Goal: Task Accomplishment & Management: Manage account settings

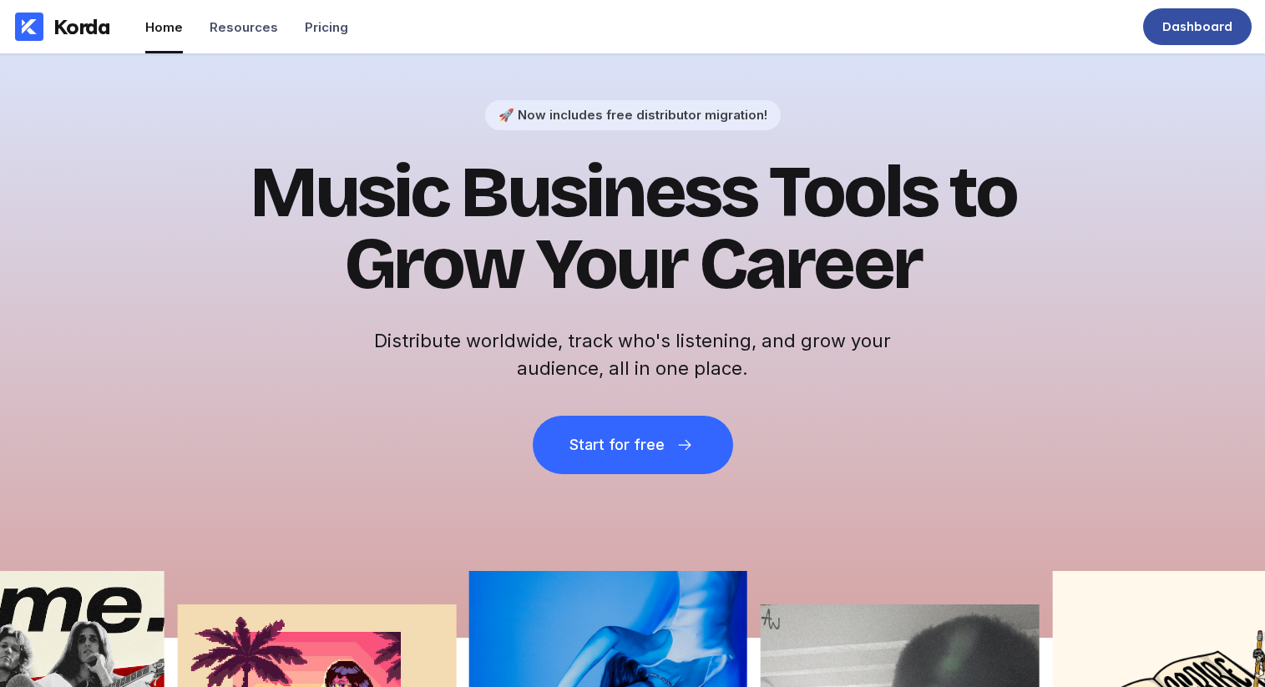
click at [1206, 29] on div "Dashboard" at bounding box center [1198, 26] width 70 height 17
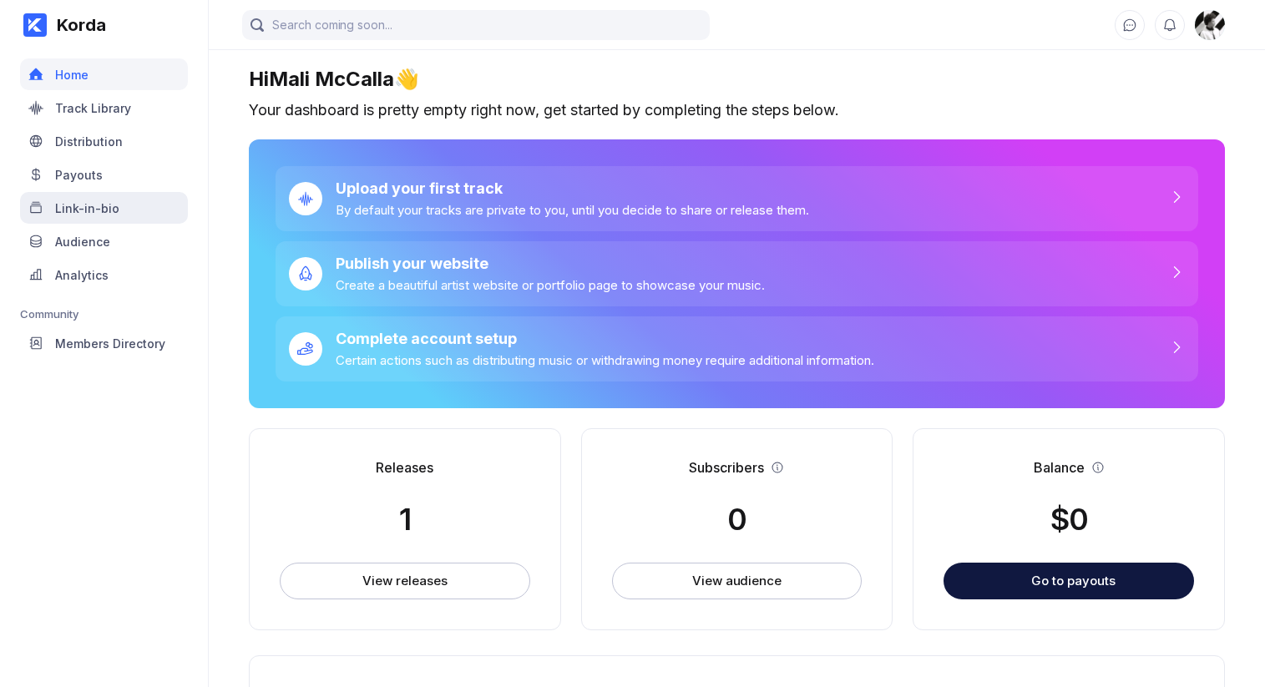
click at [100, 206] on div "Link-in-bio" at bounding box center [87, 208] width 64 height 14
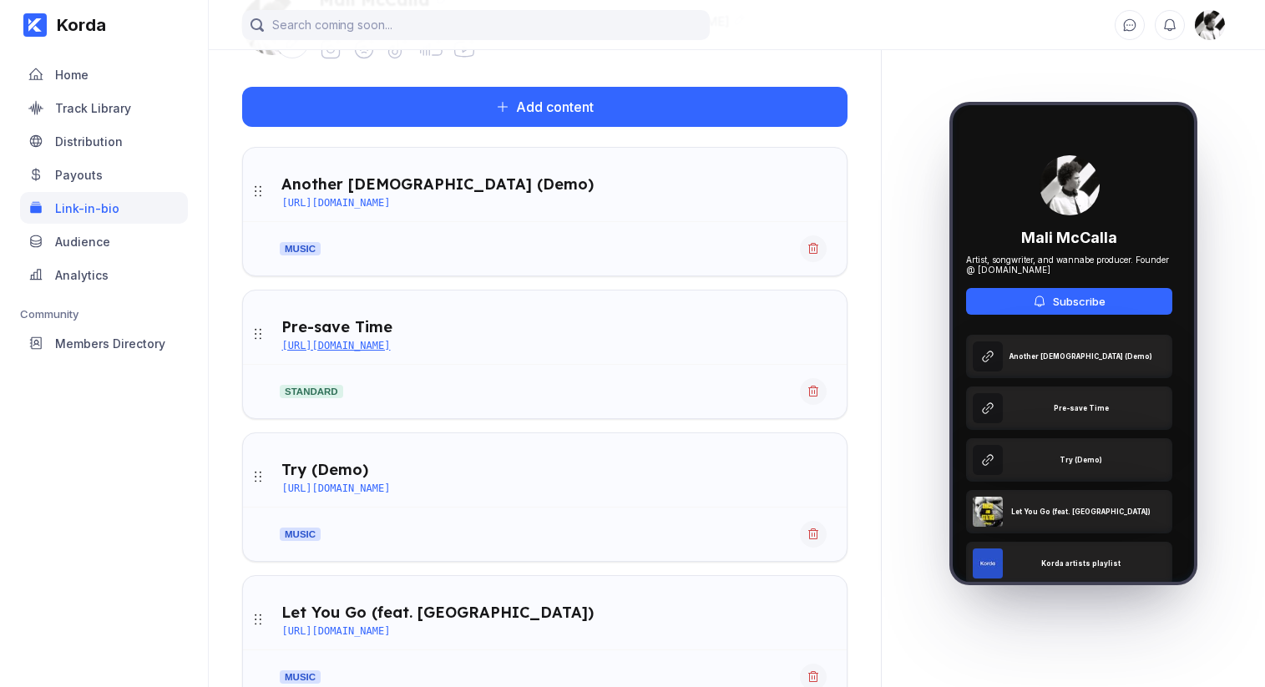
scroll to position [161, 0]
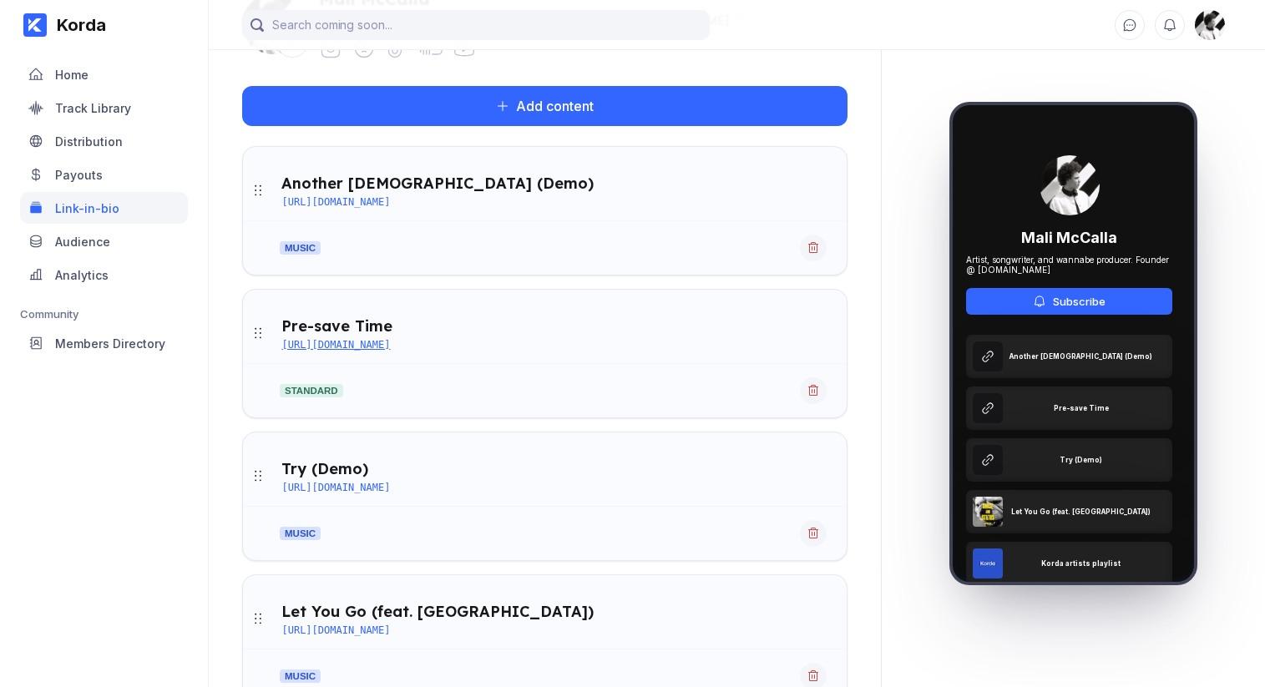
drag, startPoint x: 647, startPoint y: 342, endPoint x: 282, endPoint y: 345, distance: 365.0
click at [282, 345] on div "Pre-save Time https://distribution.korda.co/share/MTAwMDAwODM3NzUw" at bounding box center [563, 334] width 565 height 34
copy div "https://distribution.korda.co/share/MTAwMDAwODM3NzUw"
click at [815, 390] on icon at bounding box center [813, 390] width 13 height 13
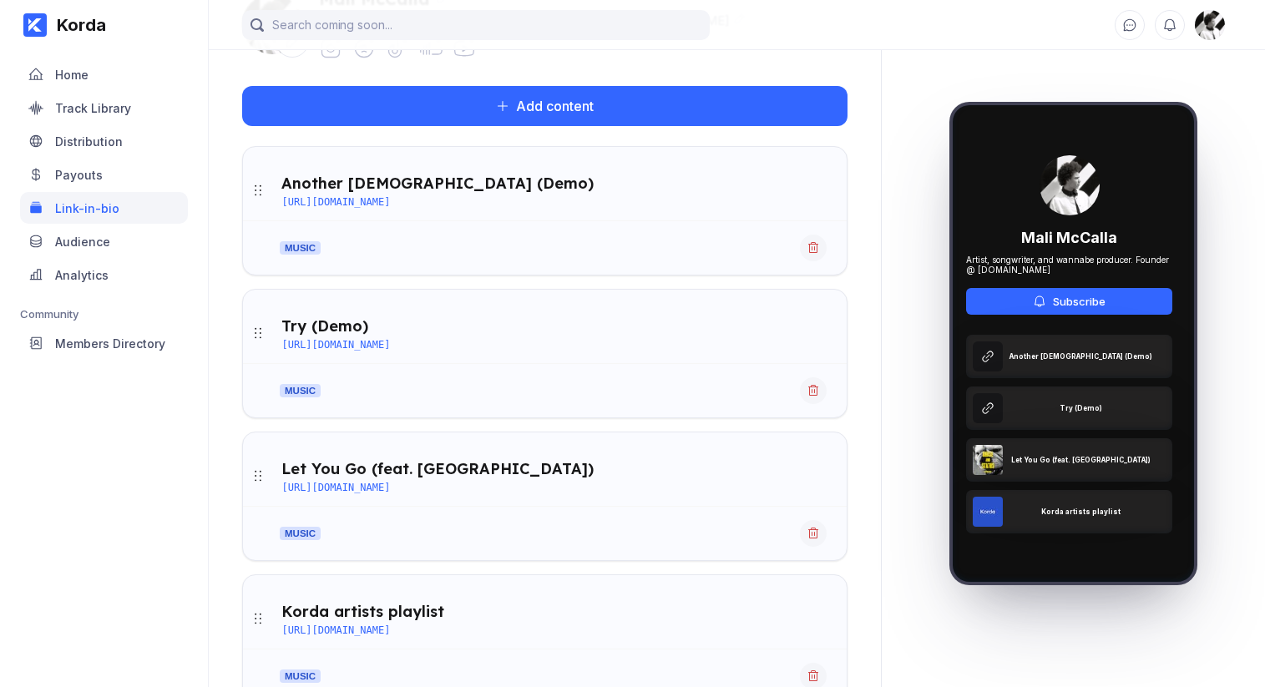
scroll to position [158, 0]
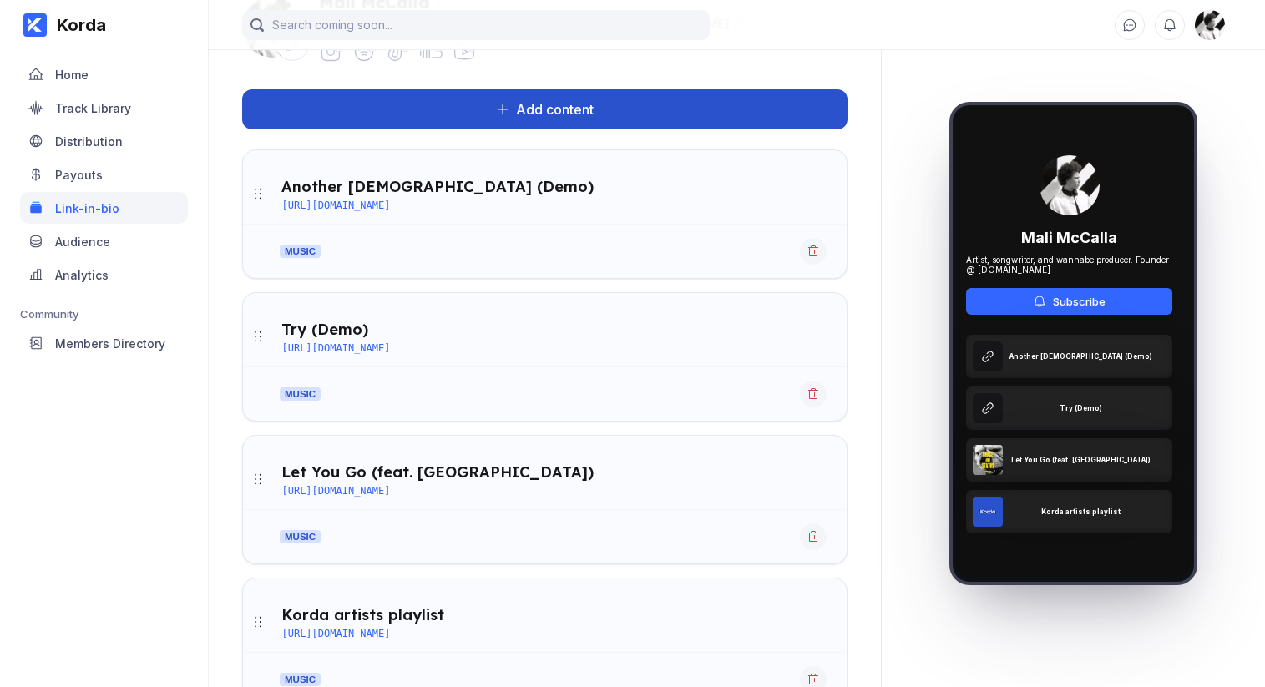
click at [660, 119] on button "Add content" at bounding box center [545, 109] width 606 height 40
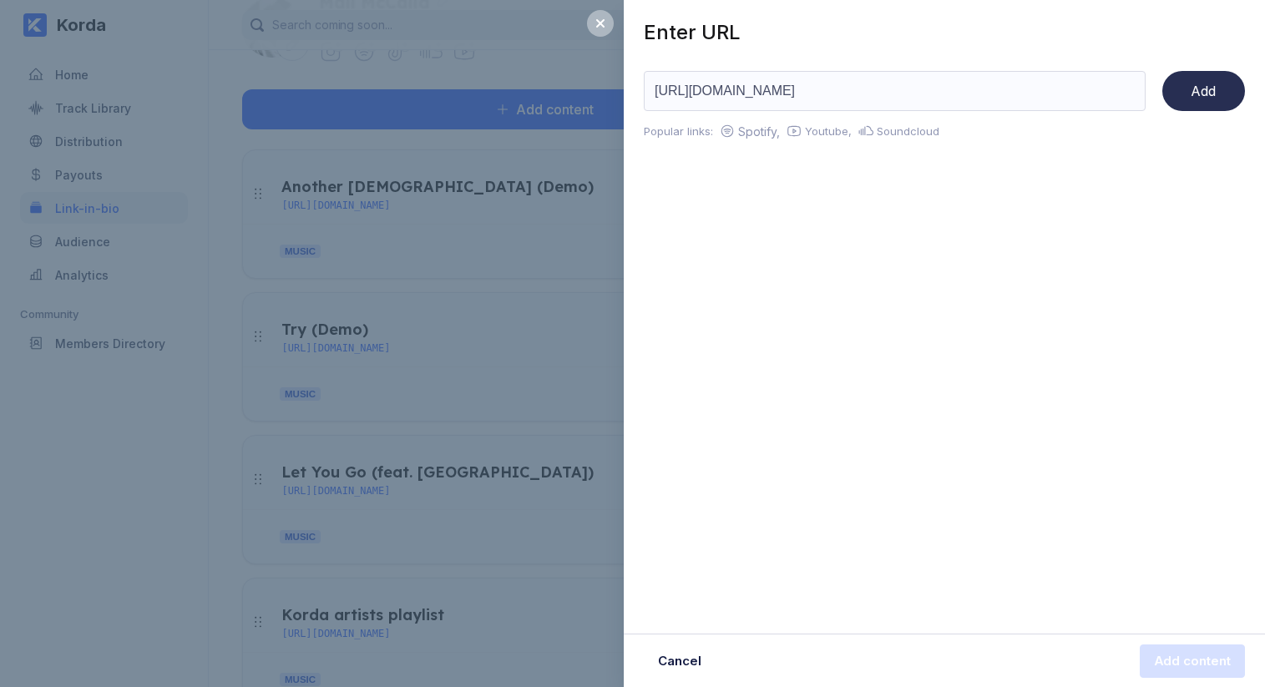
type input "https://distribution.korda.co/share/MTAwMDAwODM3NzUw"
click at [1211, 90] on div "Add" at bounding box center [1203, 91] width 25 height 17
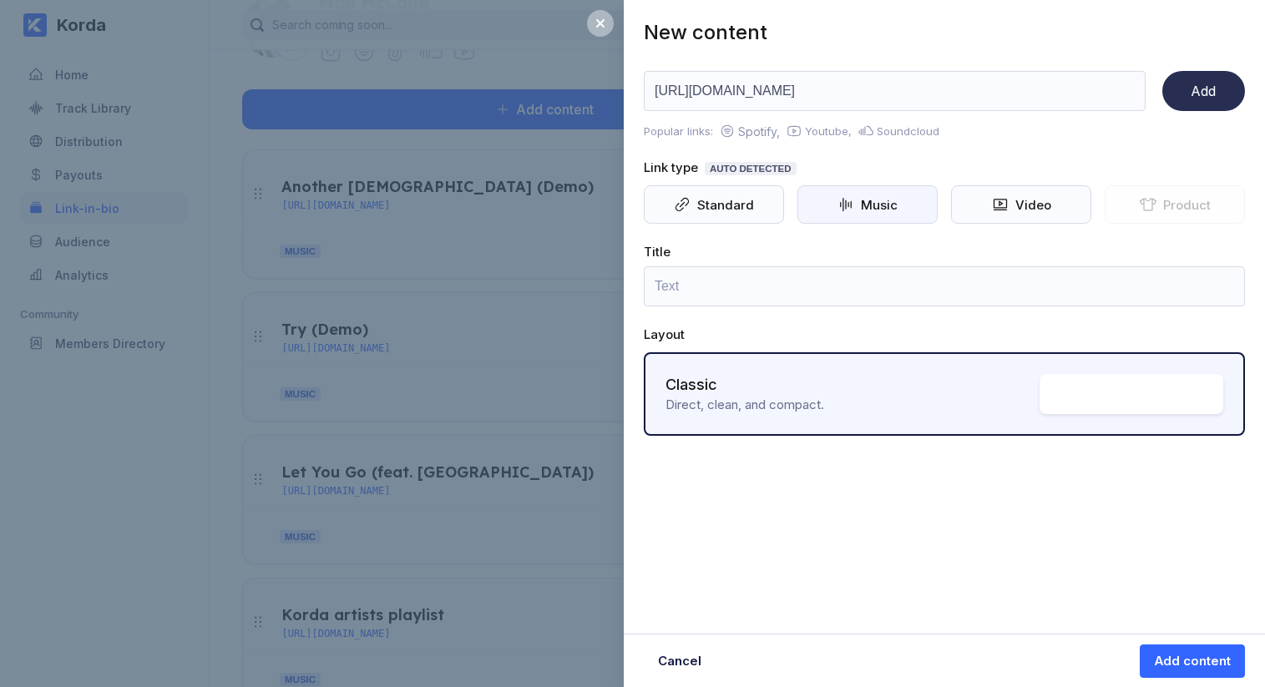
click at [843, 200] on icon at bounding box center [846, 204] width 17 height 17
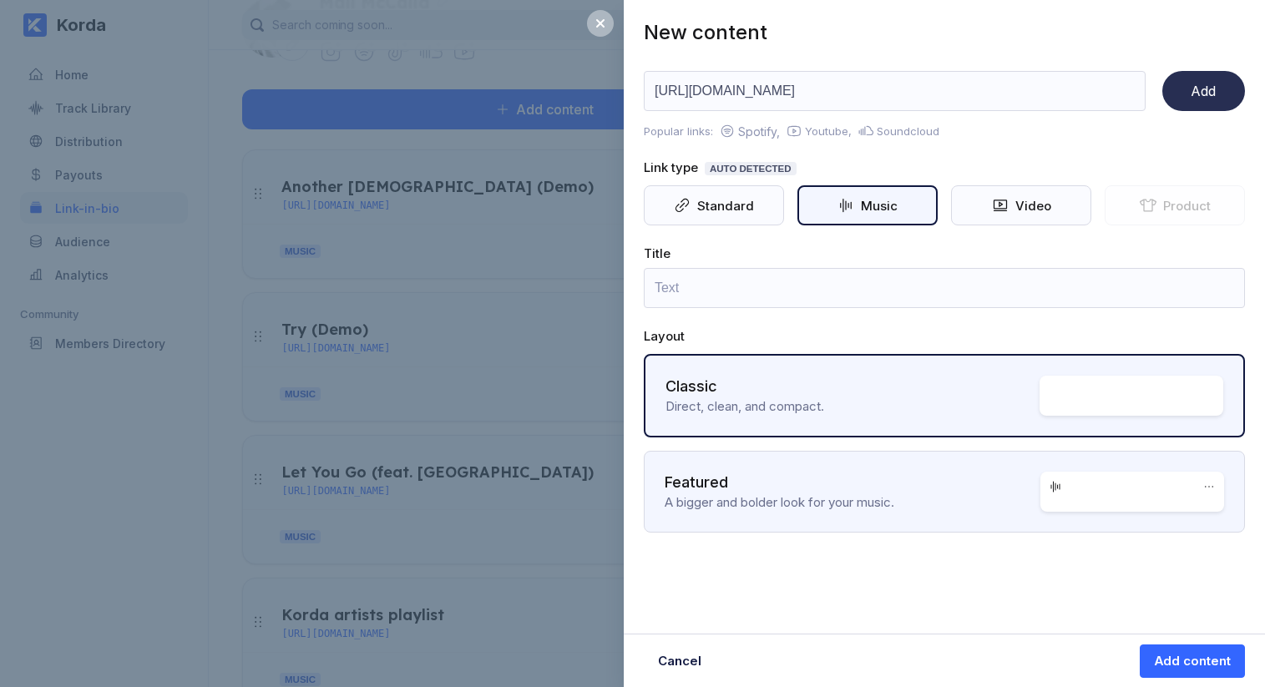
click at [878, 496] on div "A bigger and bolder look for your music." at bounding box center [853, 502] width 376 height 16
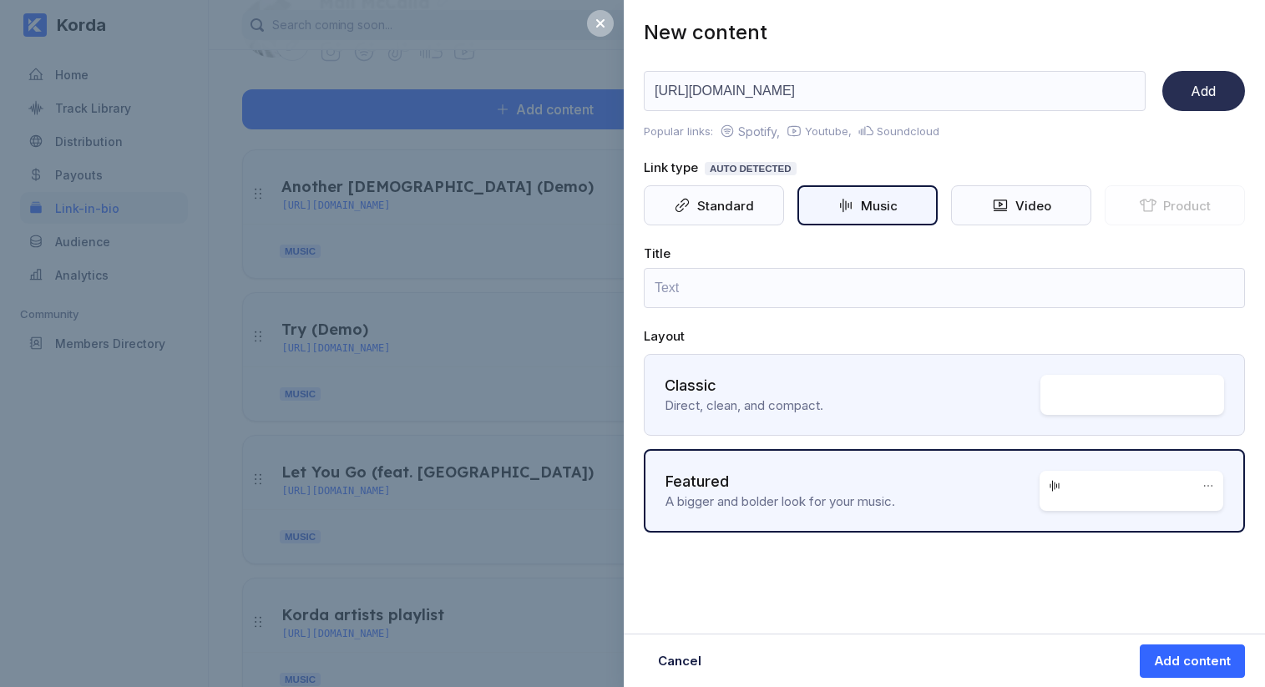
click at [875, 406] on div "Direct, clean, and compact." at bounding box center [853, 406] width 376 height 16
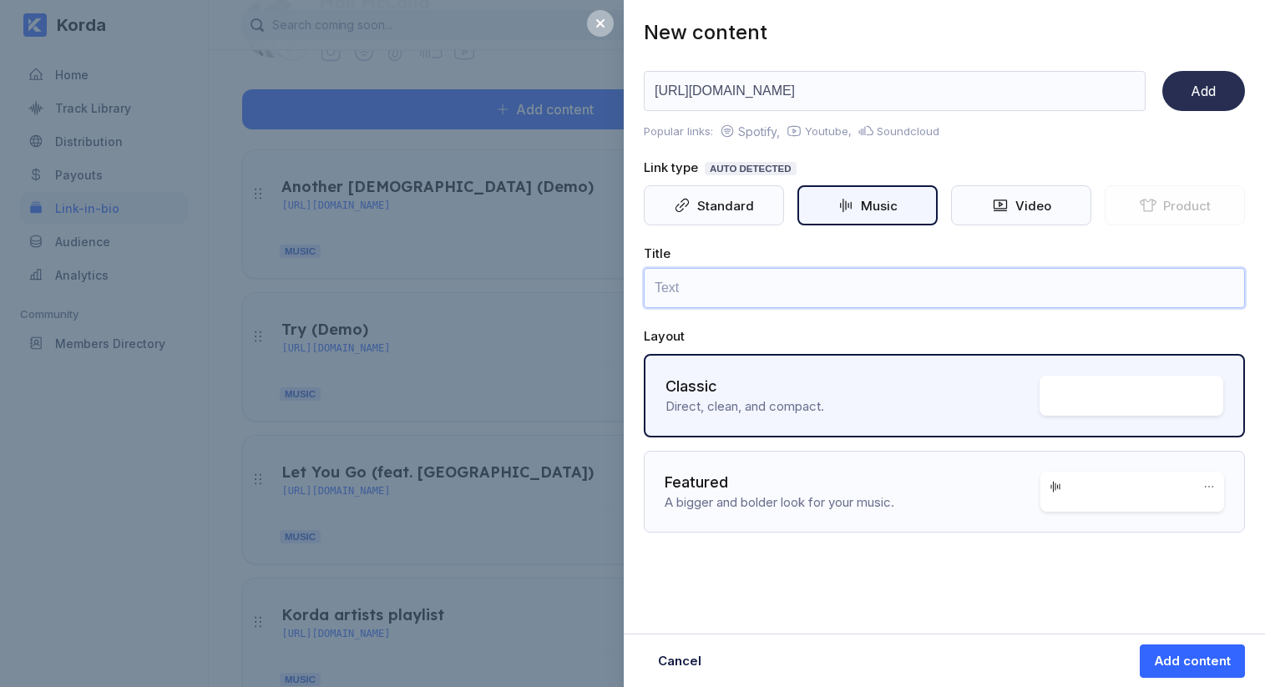
click at [826, 286] on input "text" at bounding box center [944, 288] width 601 height 40
type input "Pre"
click at [1221, 97] on button "Add" at bounding box center [1204, 91] width 83 height 40
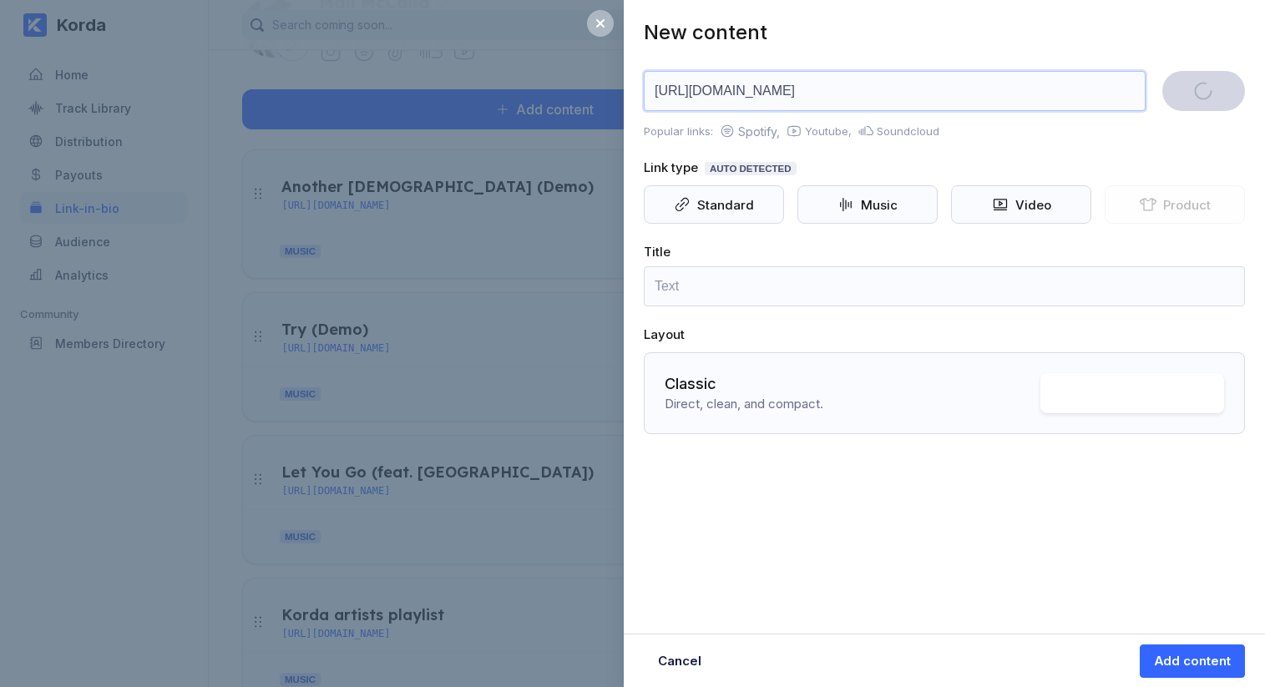
click at [941, 81] on input "https://distribution.korda.co/share/MTAwMDAwODM3NzUw" at bounding box center [895, 91] width 502 height 40
click at [941, 89] on input "https://distribution.korda.co/share/MTAwMDAwODM3NzUw" at bounding box center [895, 91] width 502 height 40
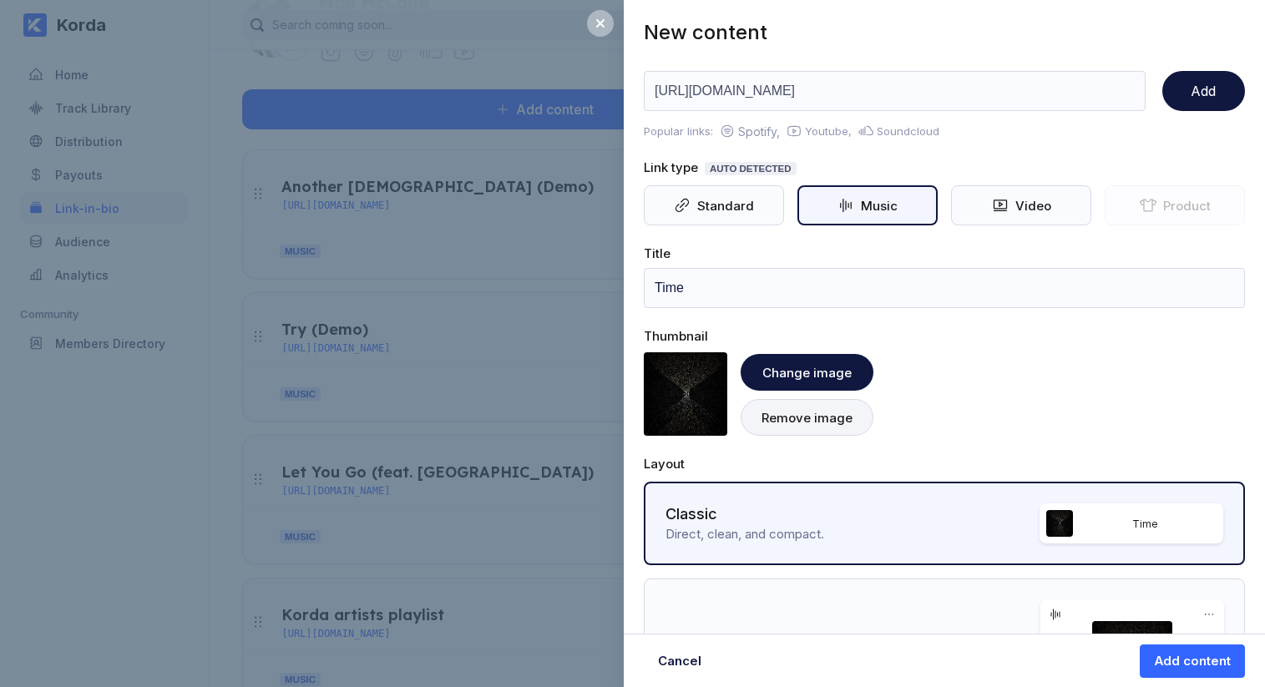
click at [1032, 352] on div "Change image Remove image" at bounding box center [944, 394] width 601 height 84
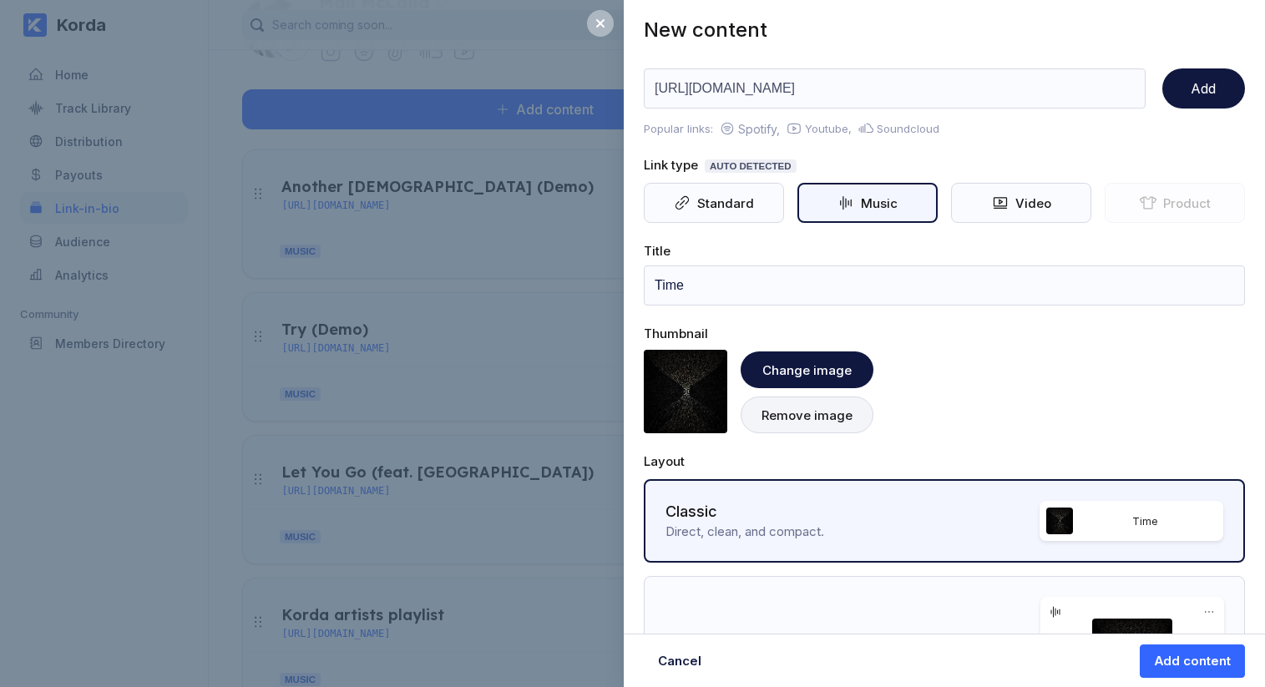
scroll to position [0, 0]
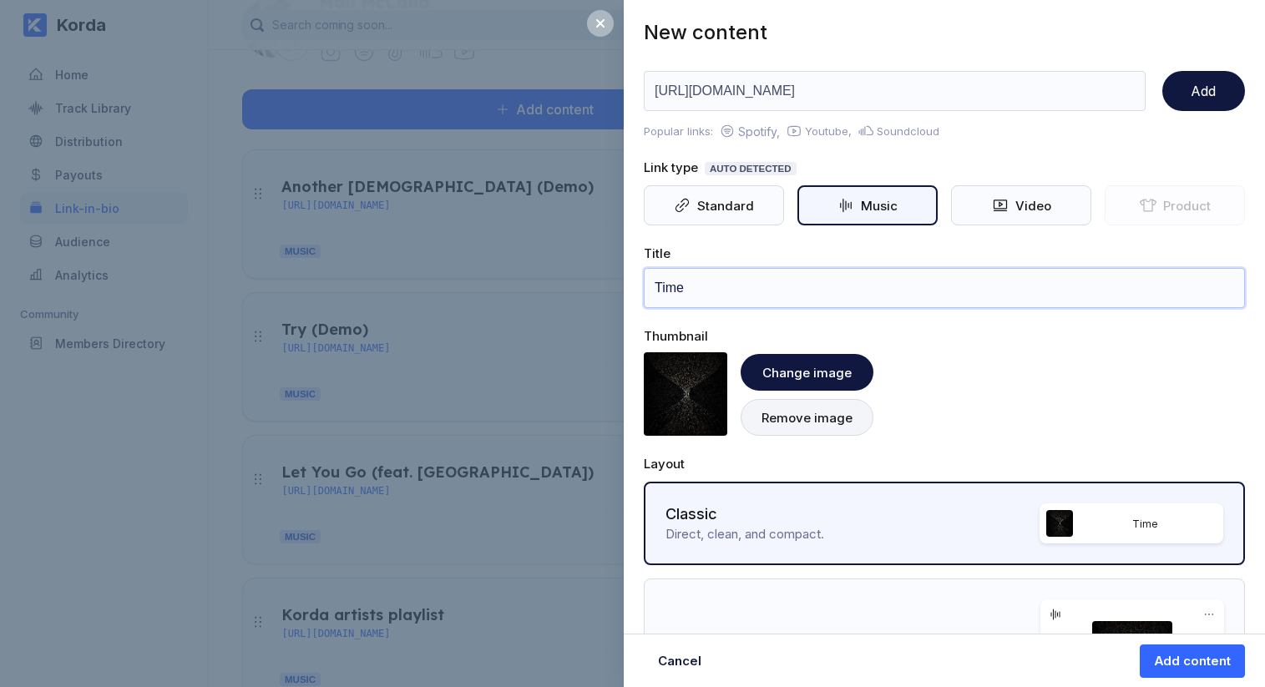
click at [680, 281] on input "Time" at bounding box center [944, 288] width 601 height 40
click at [705, 286] on input "Time" at bounding box center [944, 288] width 601 height 40
click at [656, 292] on input "Time" at bounding box center [944, 288] width 601 height 40
type input "Stream 'Time' now! ⏳"
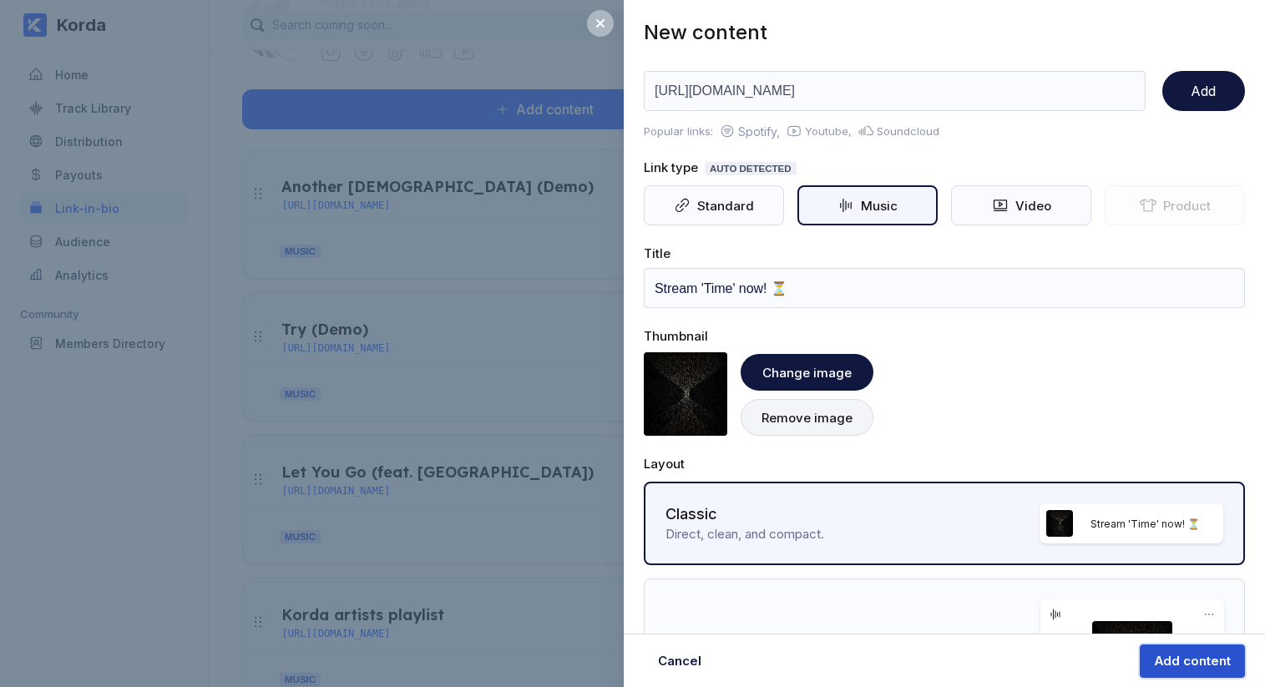
click at [1199, 667] on div "Add content" at bounding box center [1192, 661] width 77 height 17
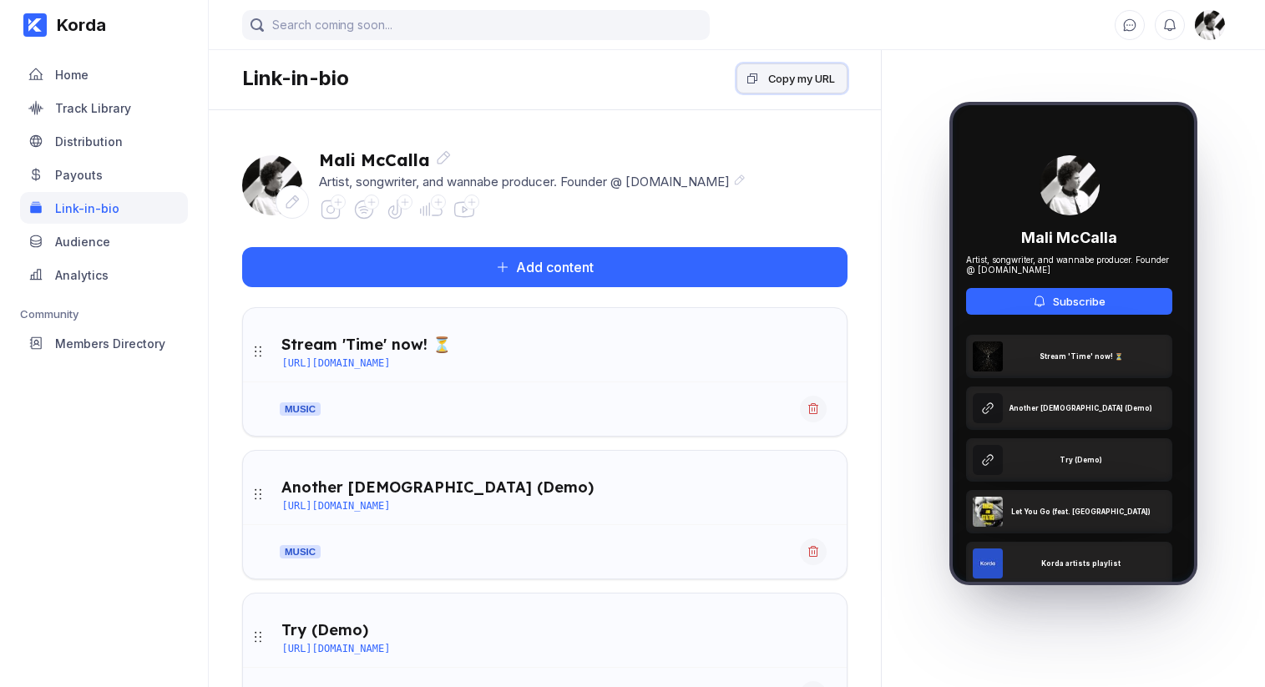
click at [816, 72] on div "Copy my URL" at bounding box center [801, 78] width 67 height 17
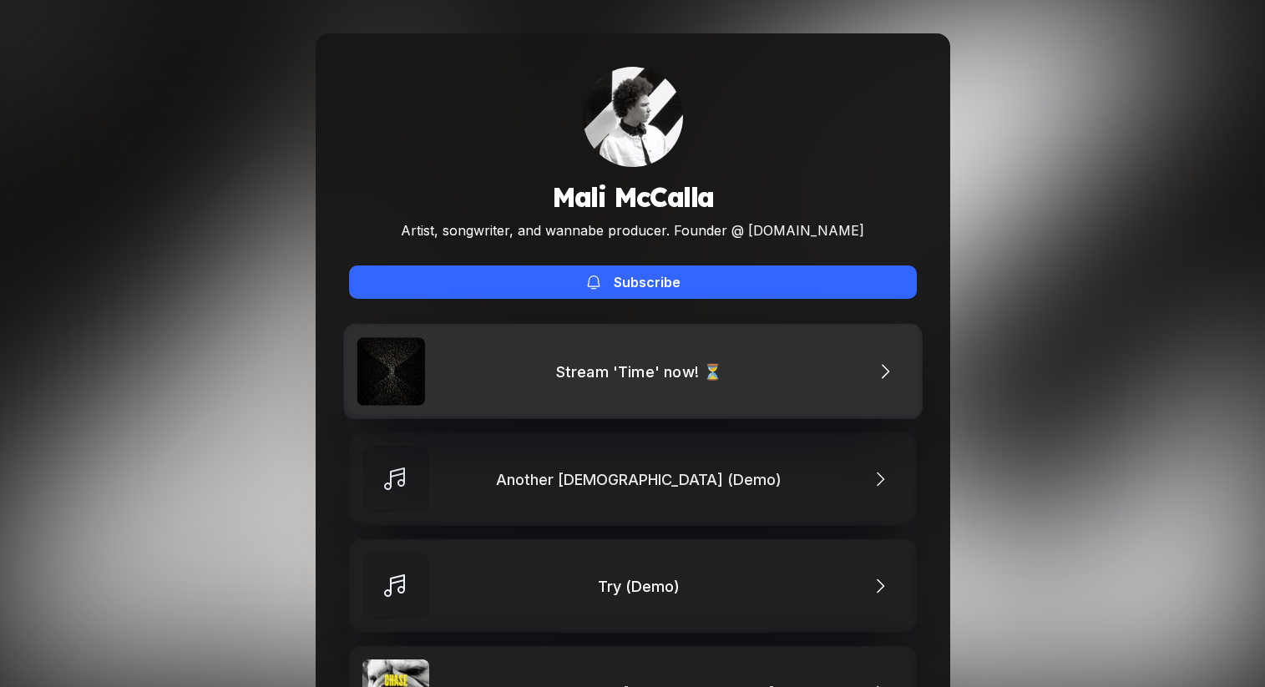
click at [752, 384] on link "Stream 'Time' now! ⏳" at bounding box center [633, 371] width 580 height 95
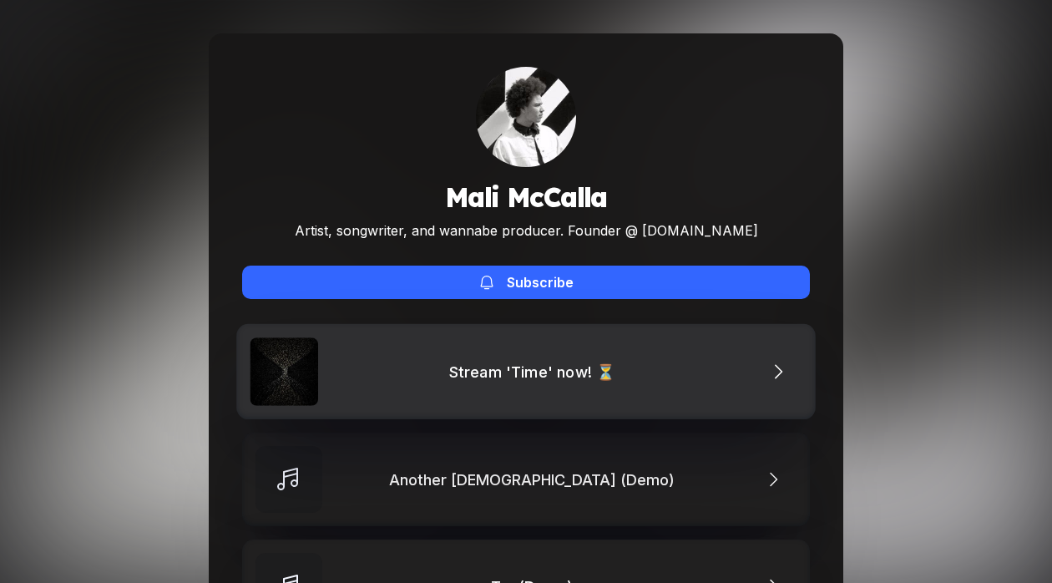
click at [601, 379] on div "Stream 'Time' now! ⏳" at bounding box center [536, 372] width 175 height 18
click at [492, 389] on link "Stream 'Time' now! ⏳" at bounding box center [526, 371] width 580 height 95
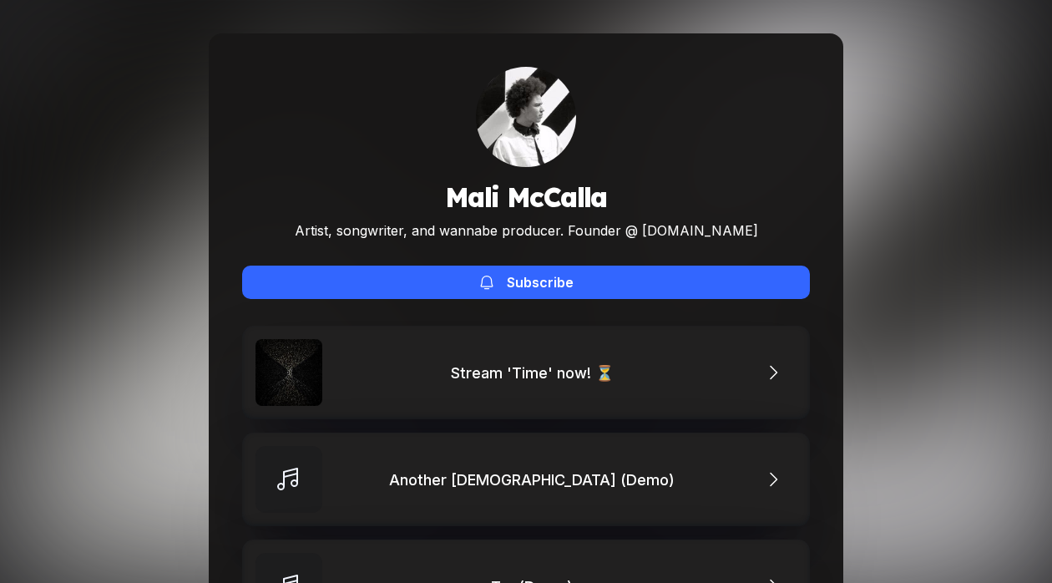
click at [943, 176] on div "Mali McCalla Artist, songwriter, and wannabe producer. Founder @ korda.co Subsc…" at bounding box center [526, 493] width 1052 height 987
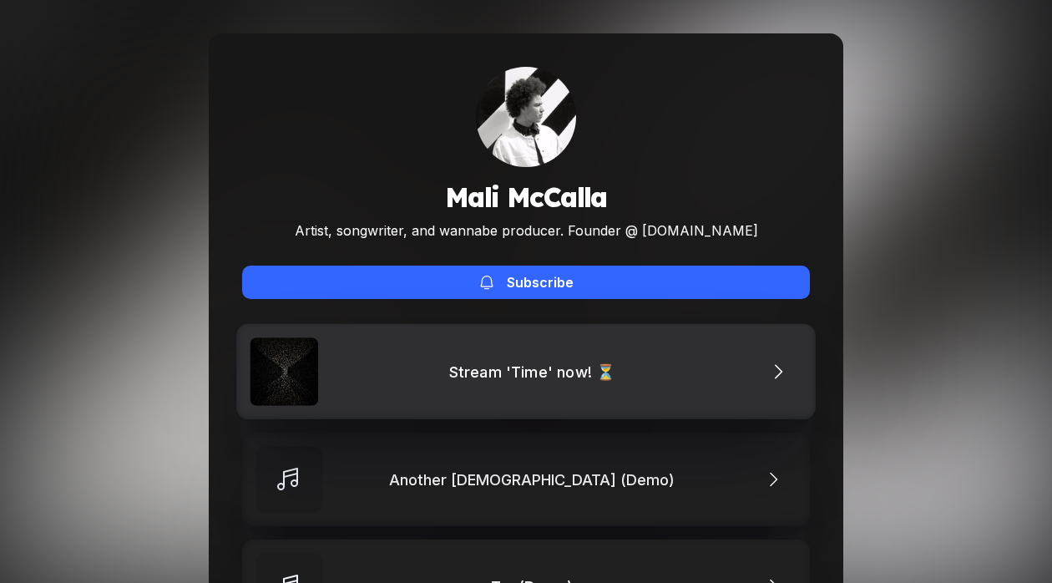
click at [669, 383] on link "Stream 'Time' now! ⏳" at bounding box center [526, 371] width 580 height 95
click at [513, 372] on div "Stream 'Time' now! ⏳" at bounding box center [536, 372] width 175 height 18
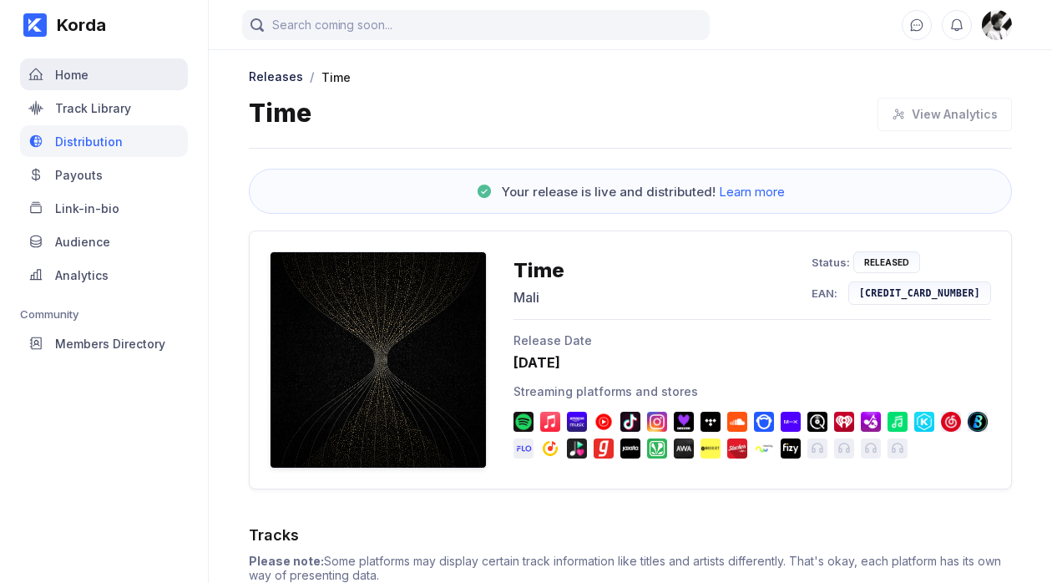
click at [114, 87] on div "Home" at bounding box center [104, 74] width 168 height 32
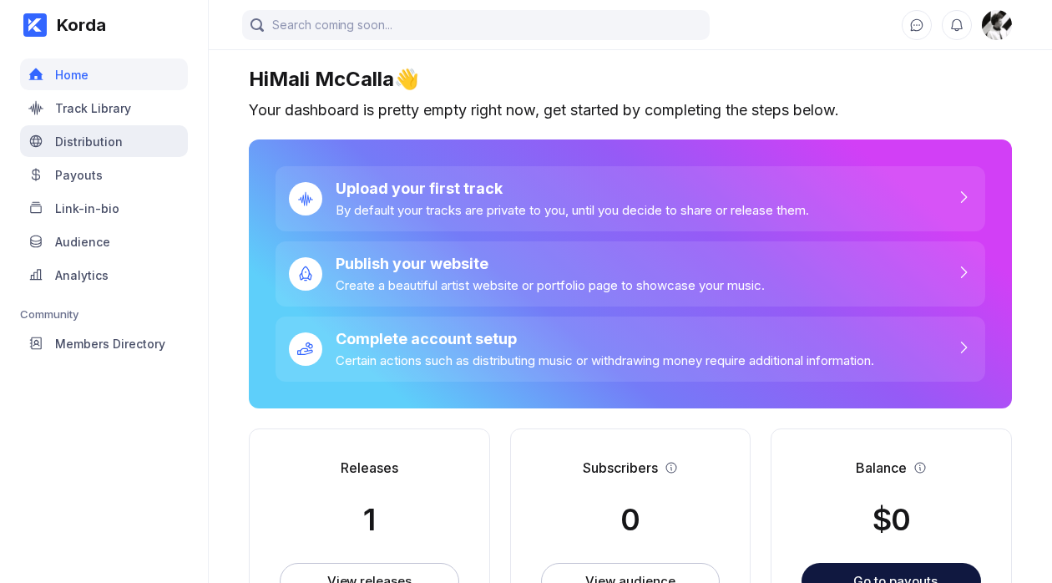
click at [120, 139] on div "Distribution" at bounding box center [104, 141] width 168 height 32
